Goal: Task Accomplishment & Management: Use online tool/utility

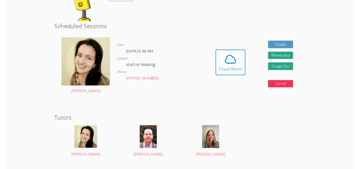
scroll to position [152, 0]
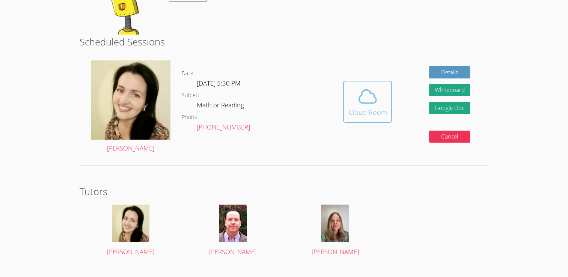
click at [362, 120] on button "Cloud Room" at bounding box center [367, 102] width 49 height 42
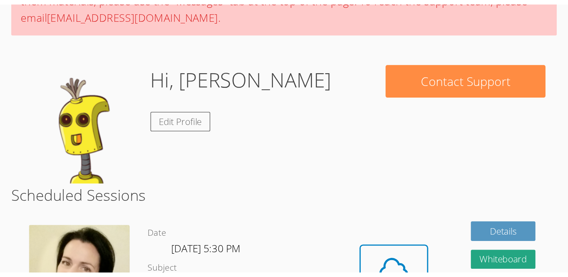
scroll to position [111, 0]
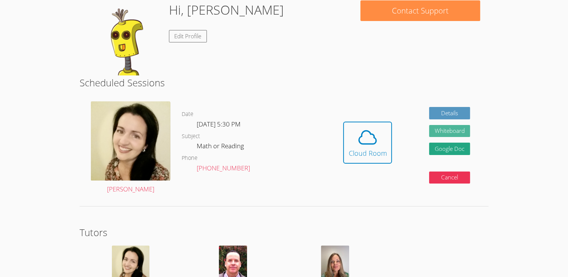
click at [450, 127] on button "Whiteboard" at bounding box center [449, 131] width 41 height 12
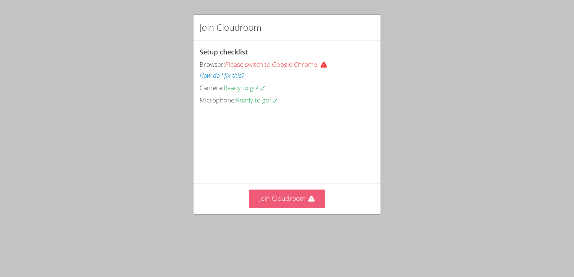
click at [288, 208] on button "Join Cloudroom" at bounding box center [287, 199] width 77 height 18
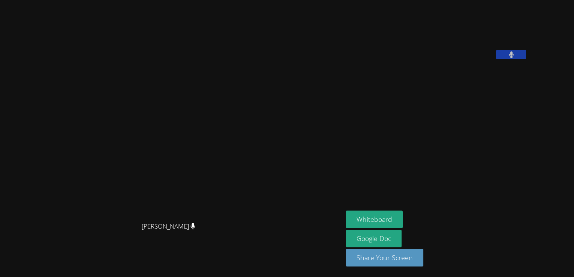
drag, startPoint x: 288, startPoint y: 220, endPoint x: 441, endPoint y: 187, distance: 156.1
click at [441, 187] on div "[PERSON_NAME] [PERSON_NAME] [PERSON_NAME] Whiteboard Google Doc Share Your Scre…" at bounding box center [287, 138] width 574 height 277
drag, startPoint x: 488, startPoint y: 140, endPoint x: 587, endPoint y: 46, distance: 136.6
click at [574, 46] on html "[PERSON_NAME] [PERSON_NAME] [PERSON_NAME] Whiteboard Google Doc Share Your Scre…" at bounding box center [287, 138] width 574 height 277
drag, startPoint x: 514, startPoint y: 172, endPoint x: 650, endPoint y: 97, distance: 155.4
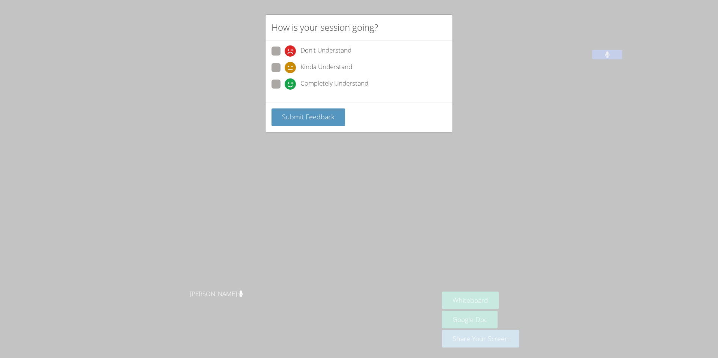
click at [285, 90] on span at bounding box center [285, 90] width 0 height 0
click at [285, 82] on input "Completely Understand" at bounding box center [288, 83] width 6 height 6
radio input "true"
click at [324, 121] on span "Submit Feedback" at bounding box center [308, 116] width 53 height 9
